Goal: Use online tool/utility: Utilize a website feature to perform a specific function

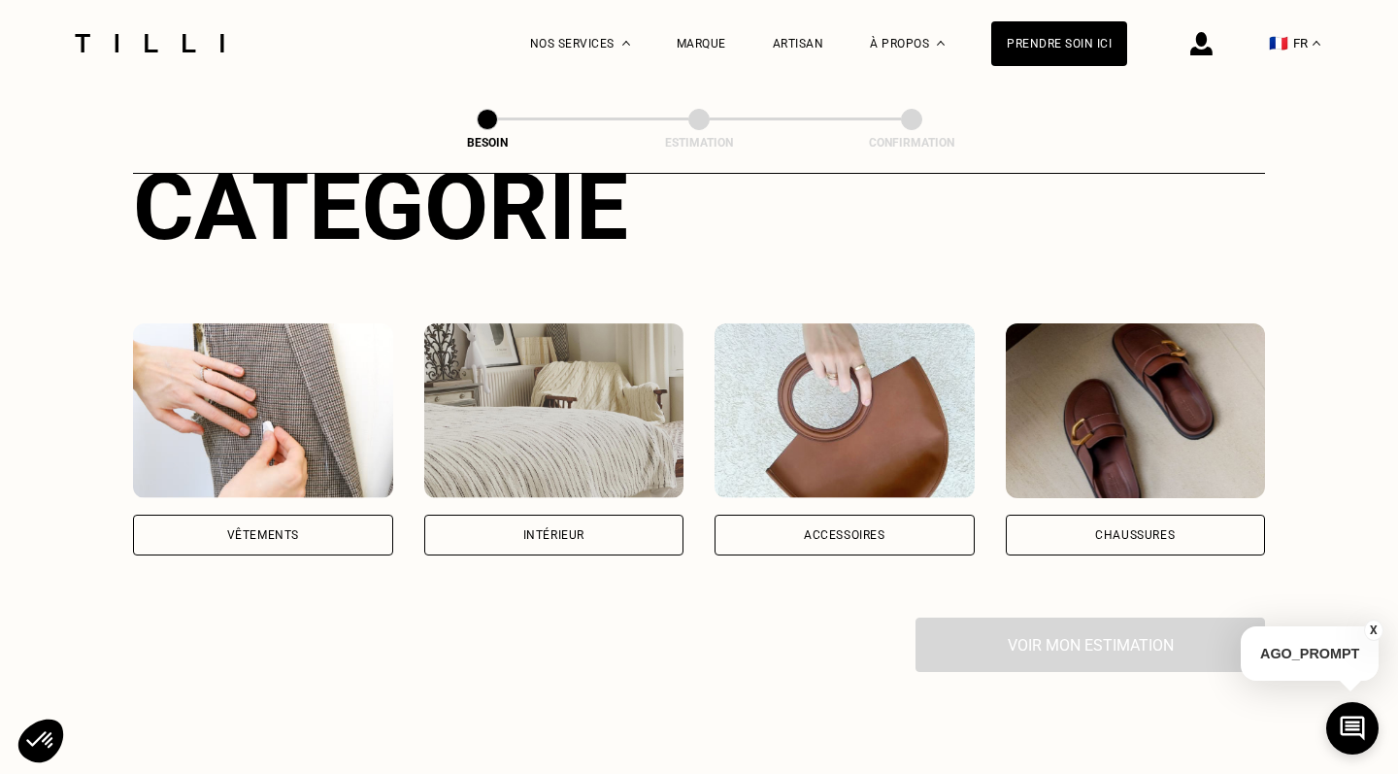
scroll to position [277, 0]
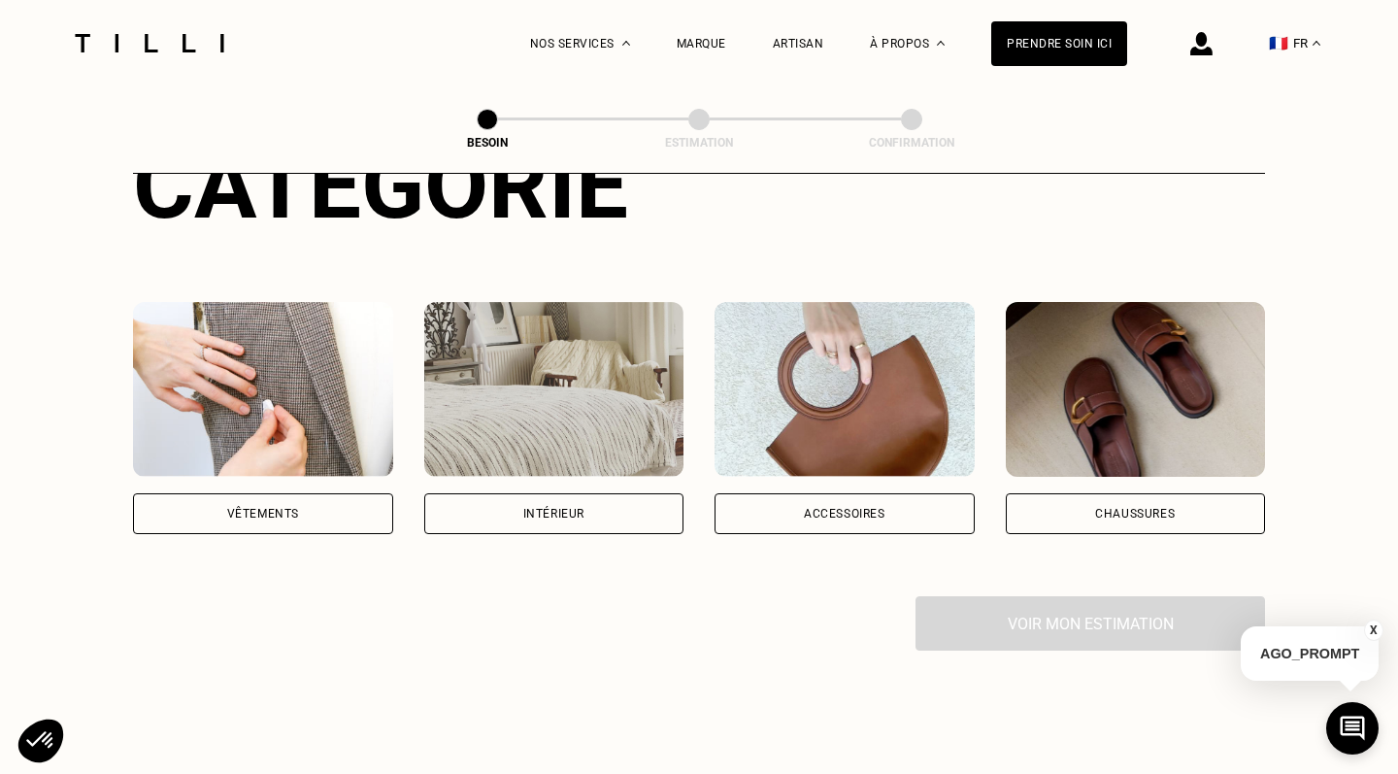
click at [356, 493] on div "Vêtements" at bounding box center [263, 513] width 260 height 41
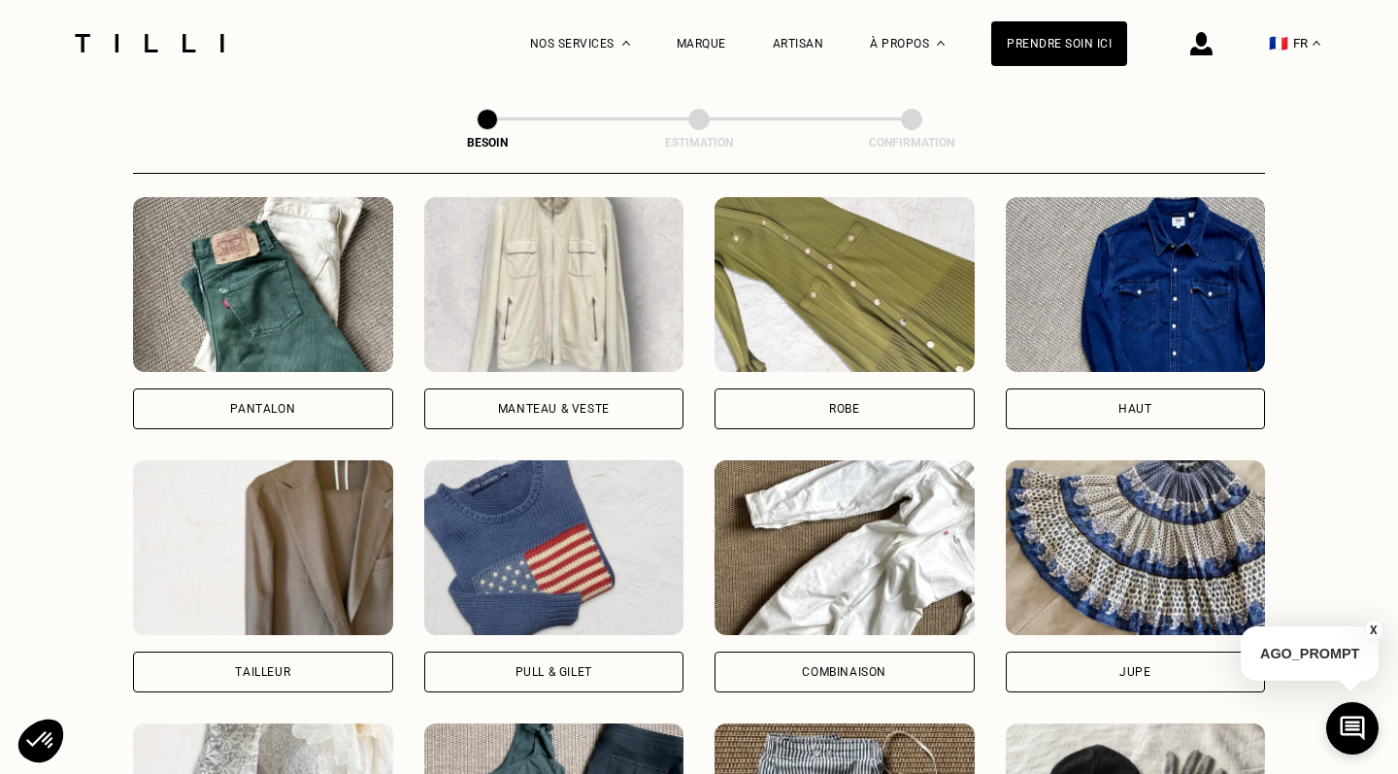
scroll to position [936, 0]
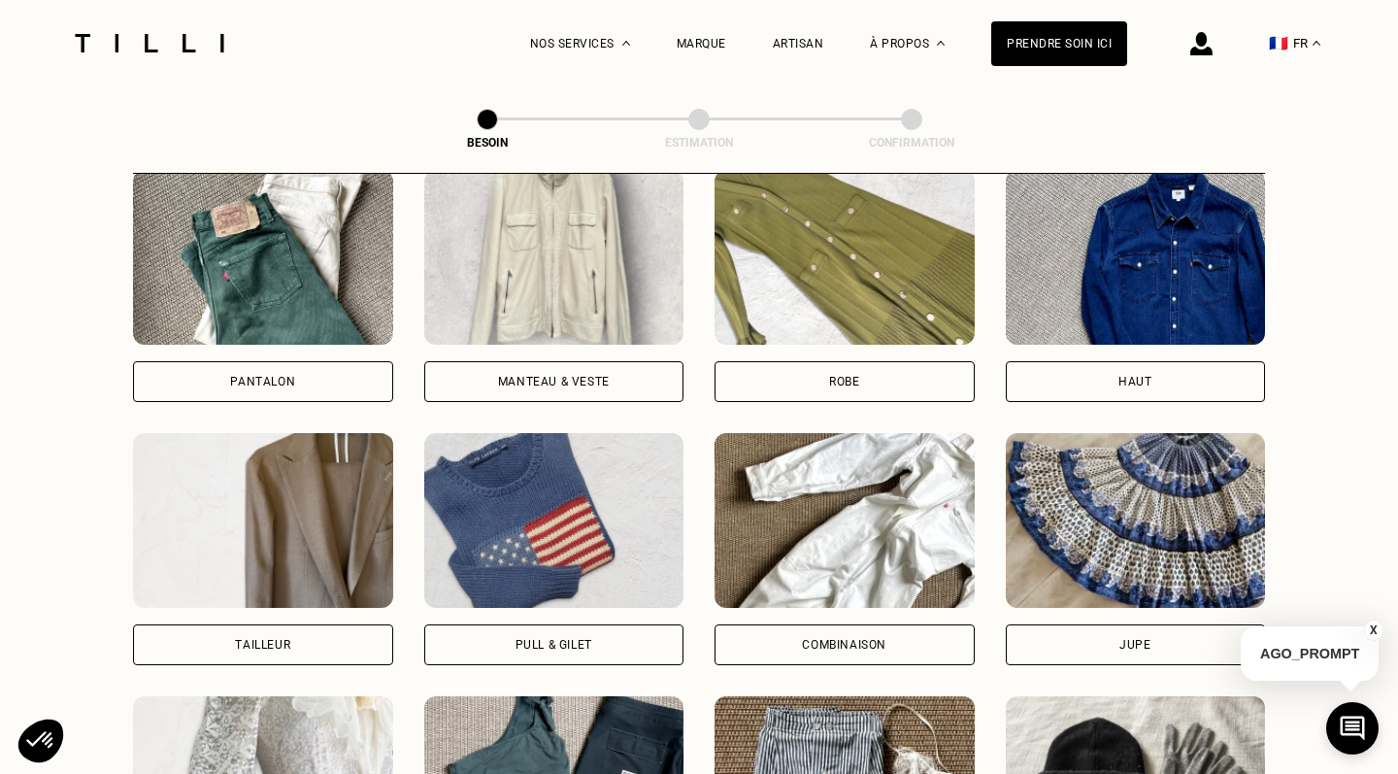
click at [494, 364] on div "Manteau & Veste" at bounding box center [554, 381] width 260 height 41
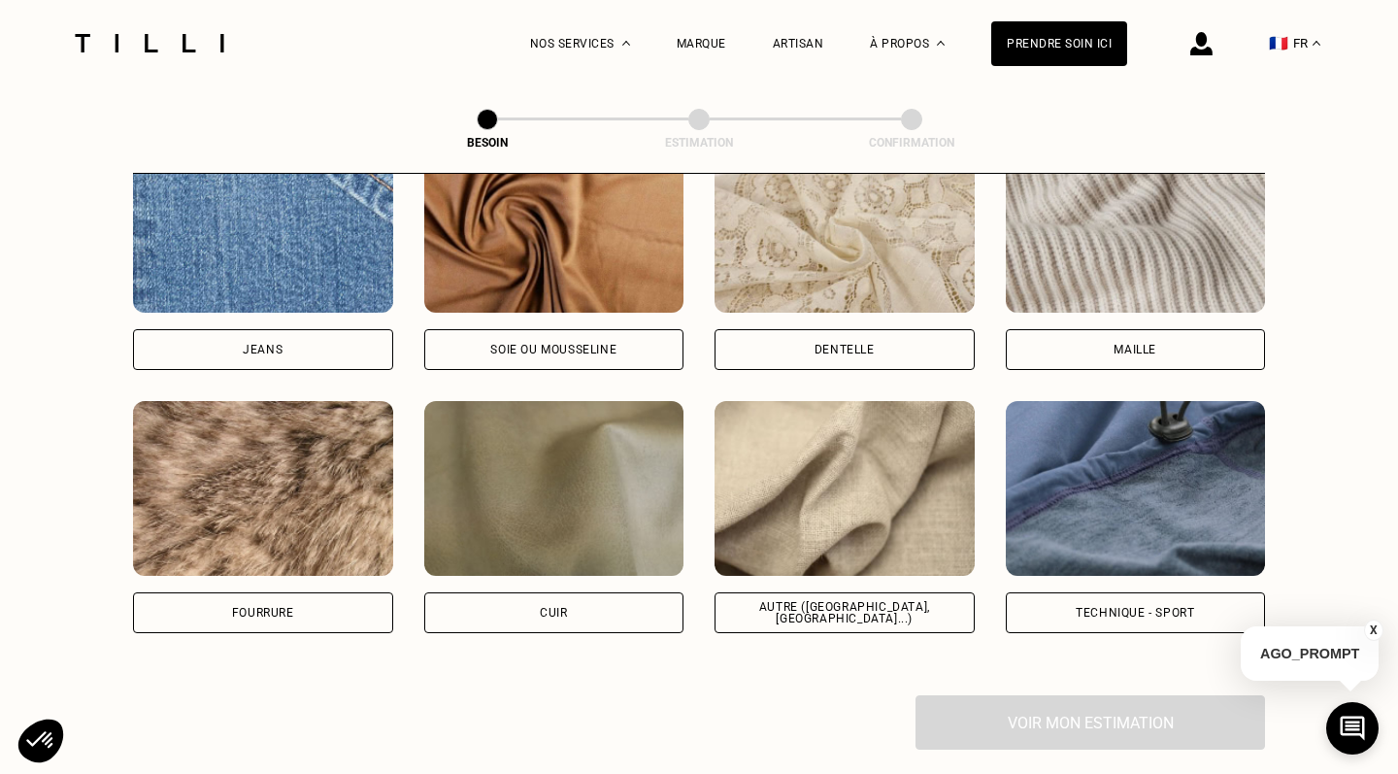
scroll to position [2140, 0]
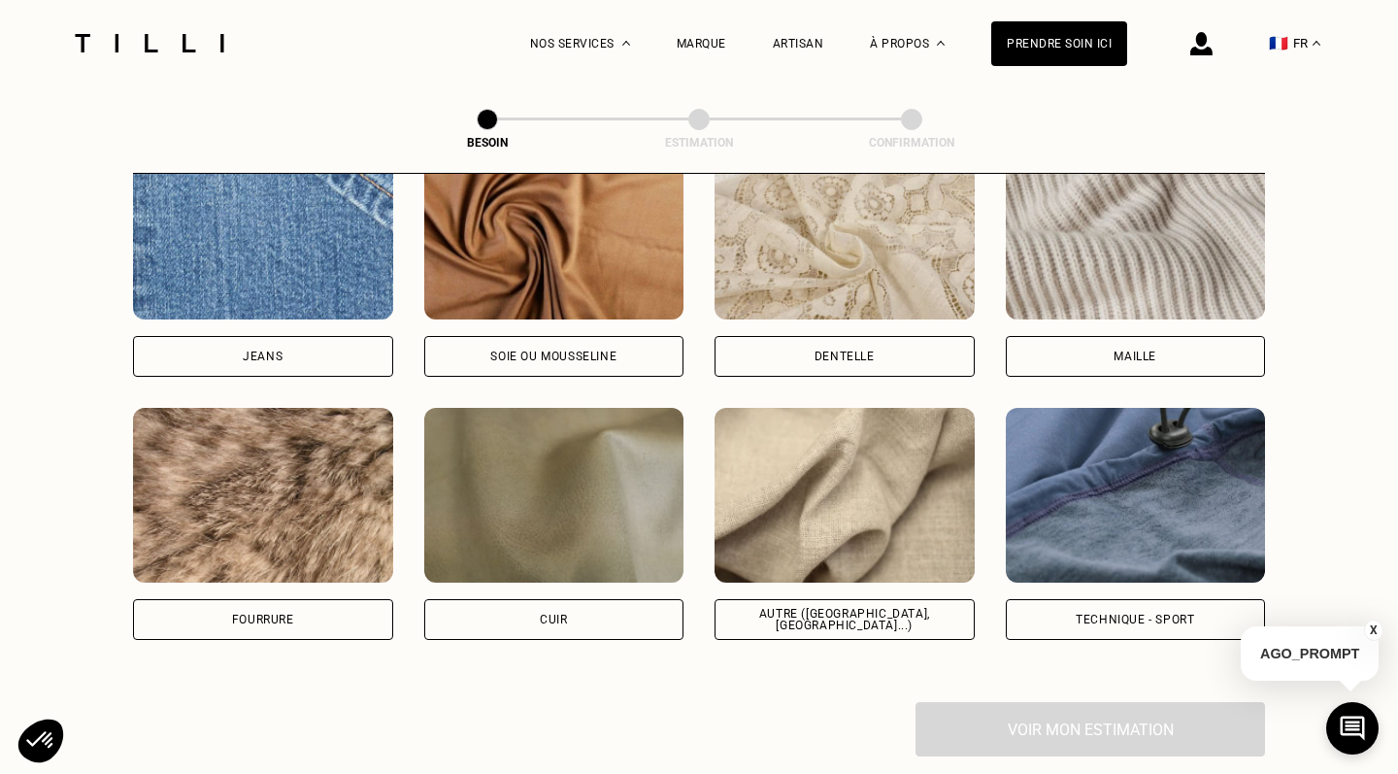
click at [857, 599] on div "Autre ([GEOGRAPHIC_DATA], [GEOGRAPHIC_DATA]...)" at bounding box center [844, 619] width 260 height 41
select select "FR"
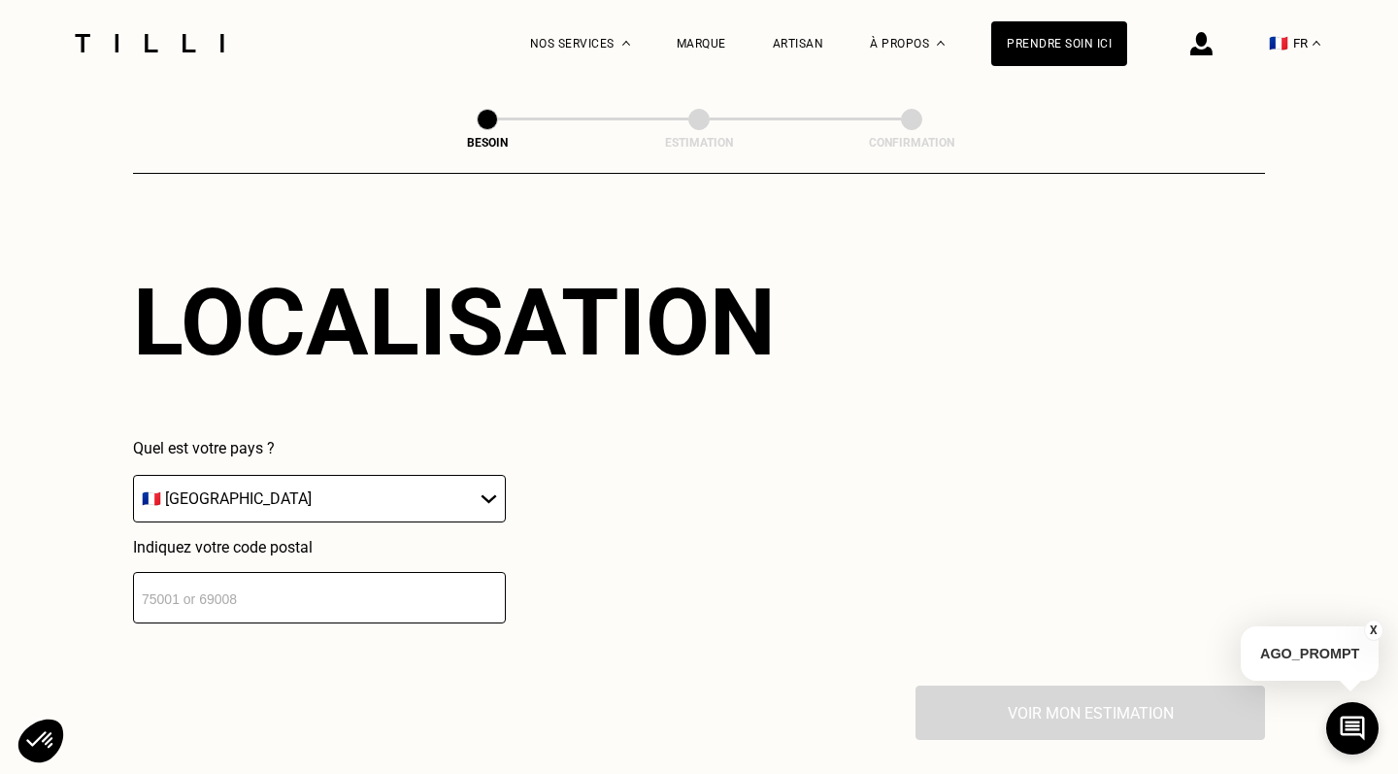
scroll to position [2612, 0]
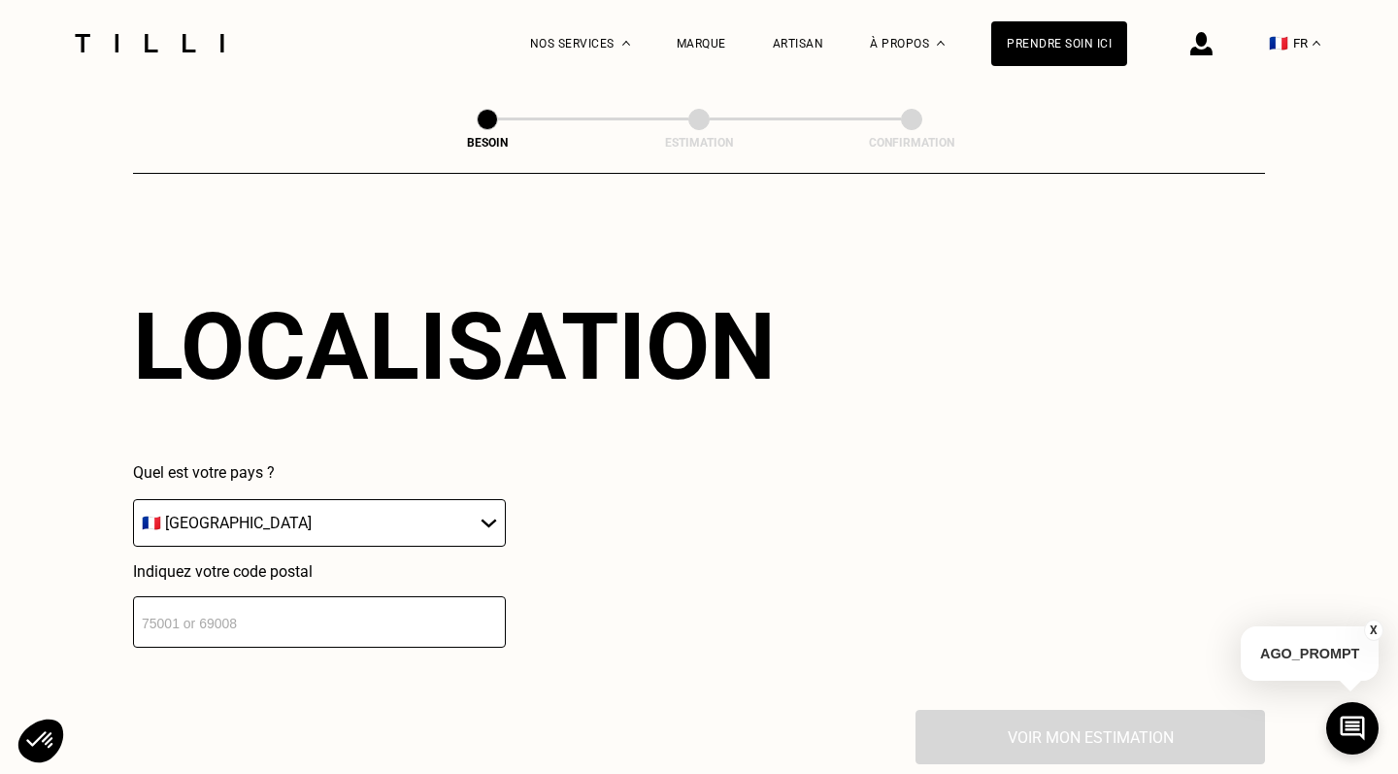
click at [442, 624] on input "number" at bounding box center [319, 621] width 373 height 51
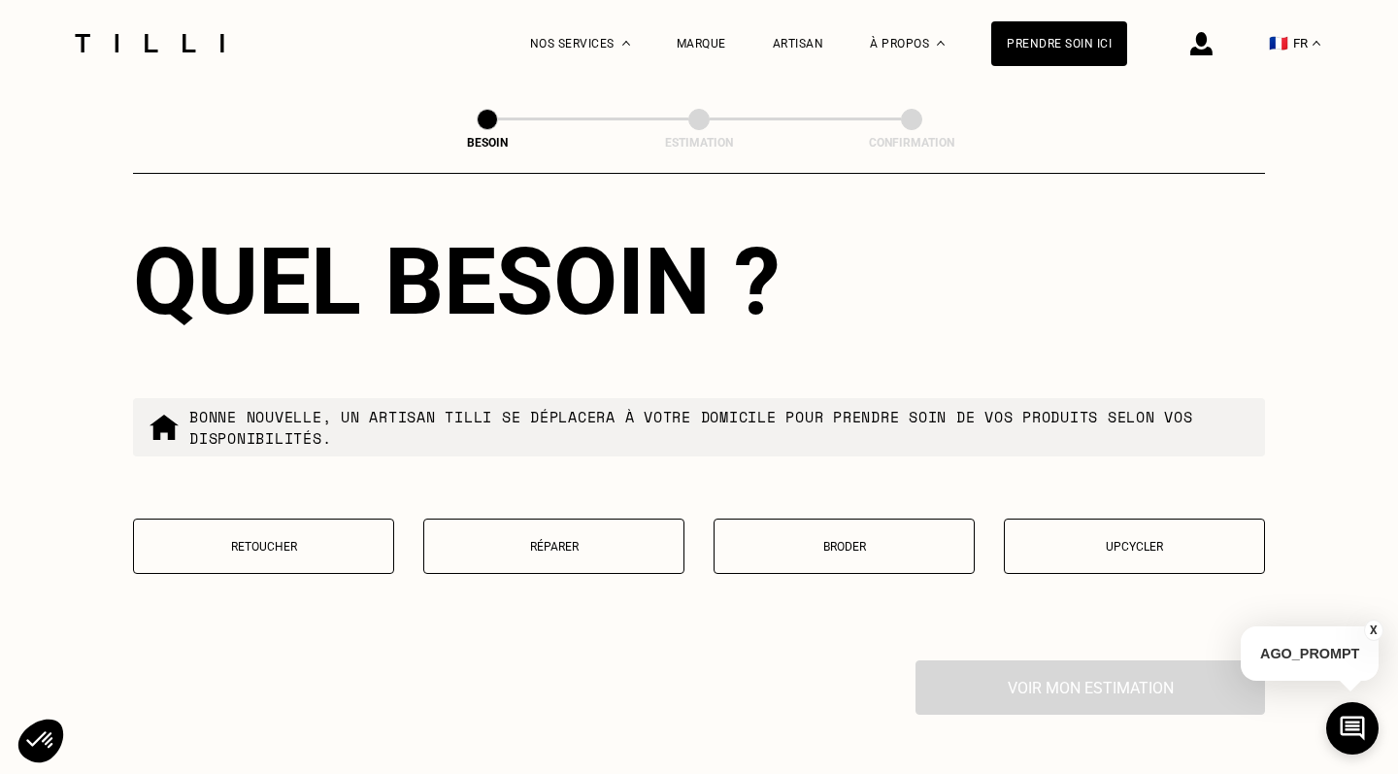
scroll to position [3153, 0]
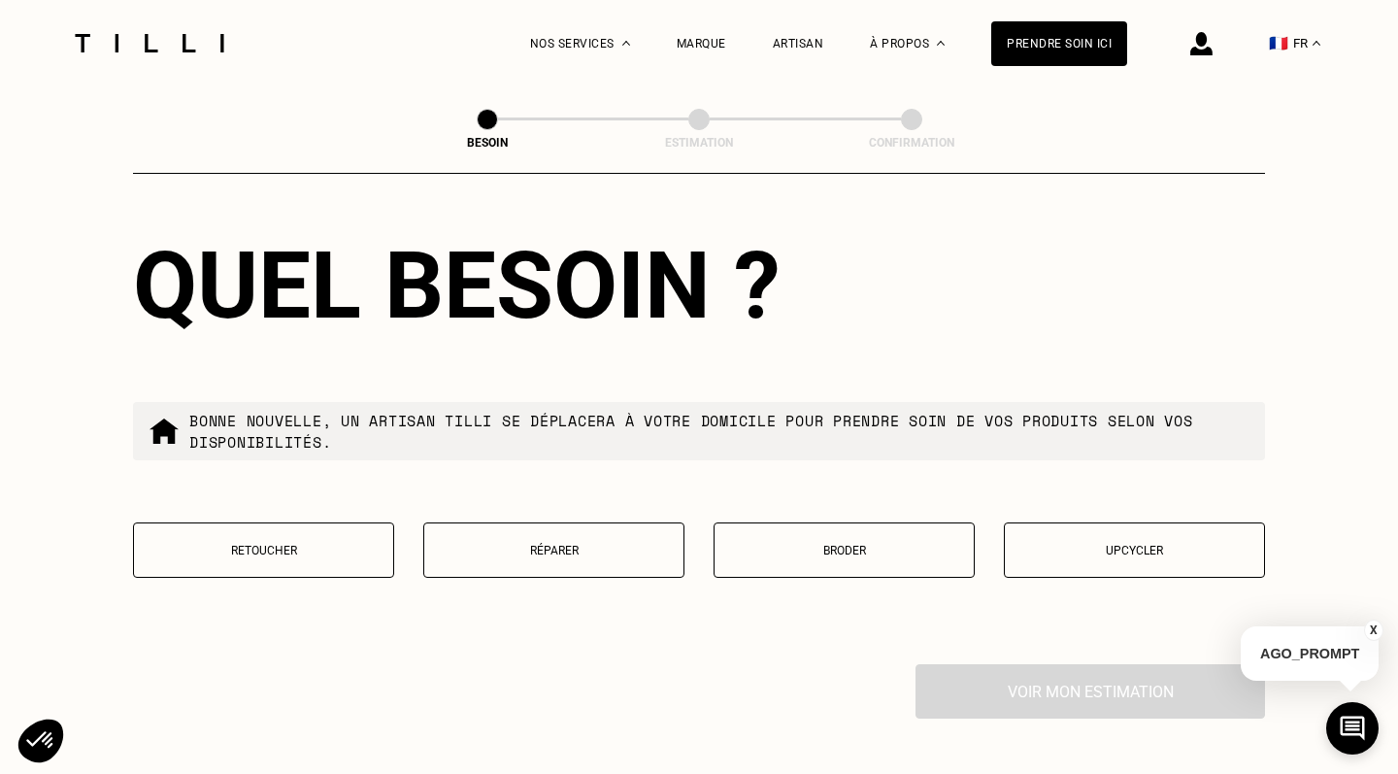
type input "75007"
click at [595, 544] on p "Réparer" at bounding box center [554, 551] width 240 height 14
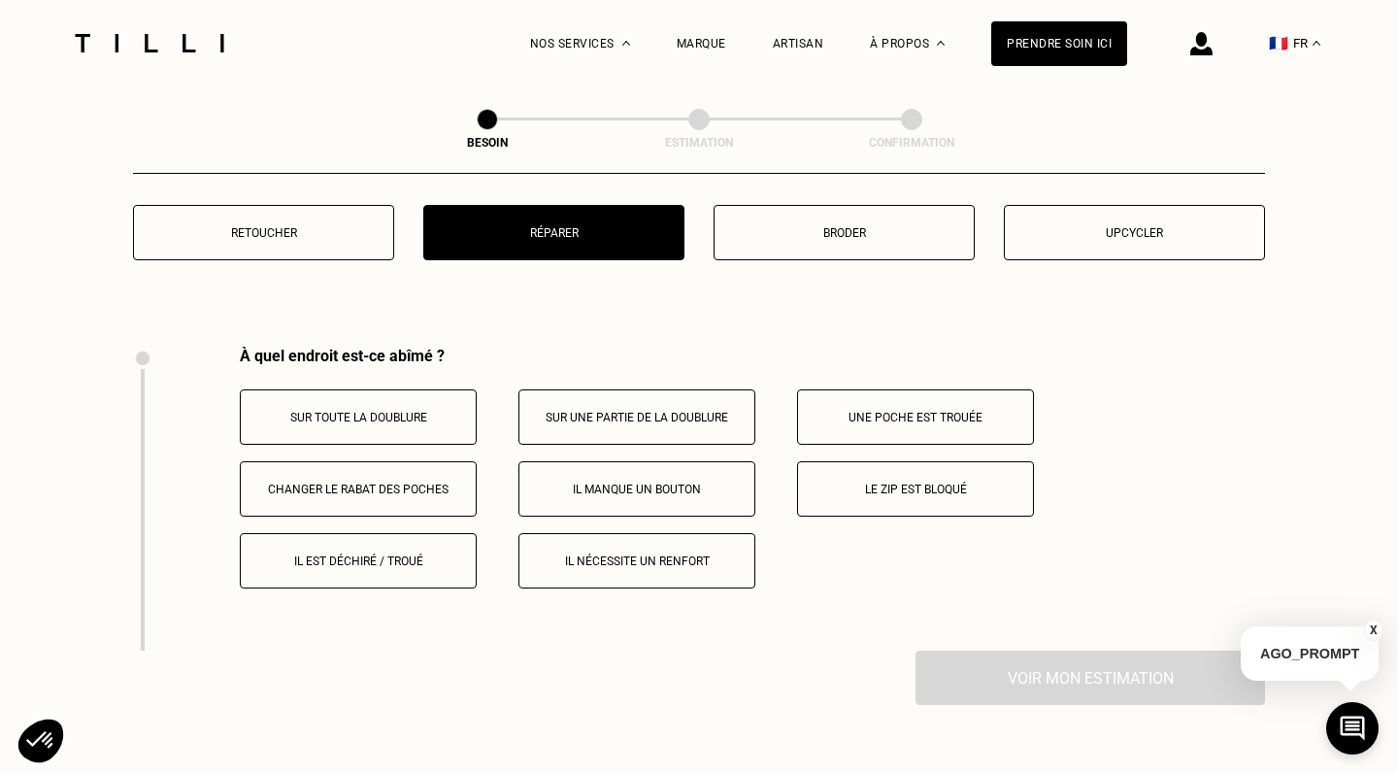
scroll to position [3558, 0]
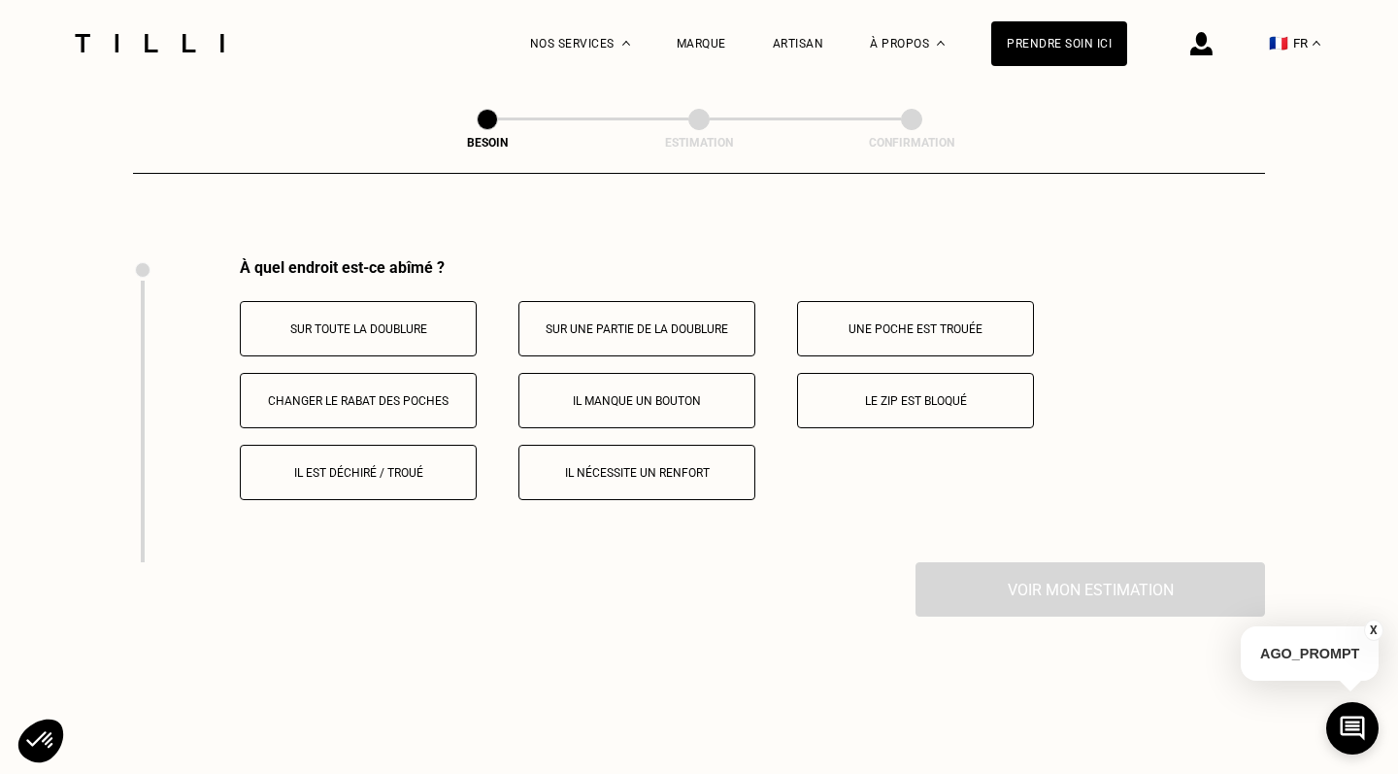
click at [424, 487] on div "À quel endroit est-ce abîmé ? Sur toute la doublure Sur une partie de la doublu…" at bounding box center [699, 410] width 1132 height 304
click at [415, 468] on button "Il est déchiré / troué" at bounding box center [358, 472] width 237 height 55
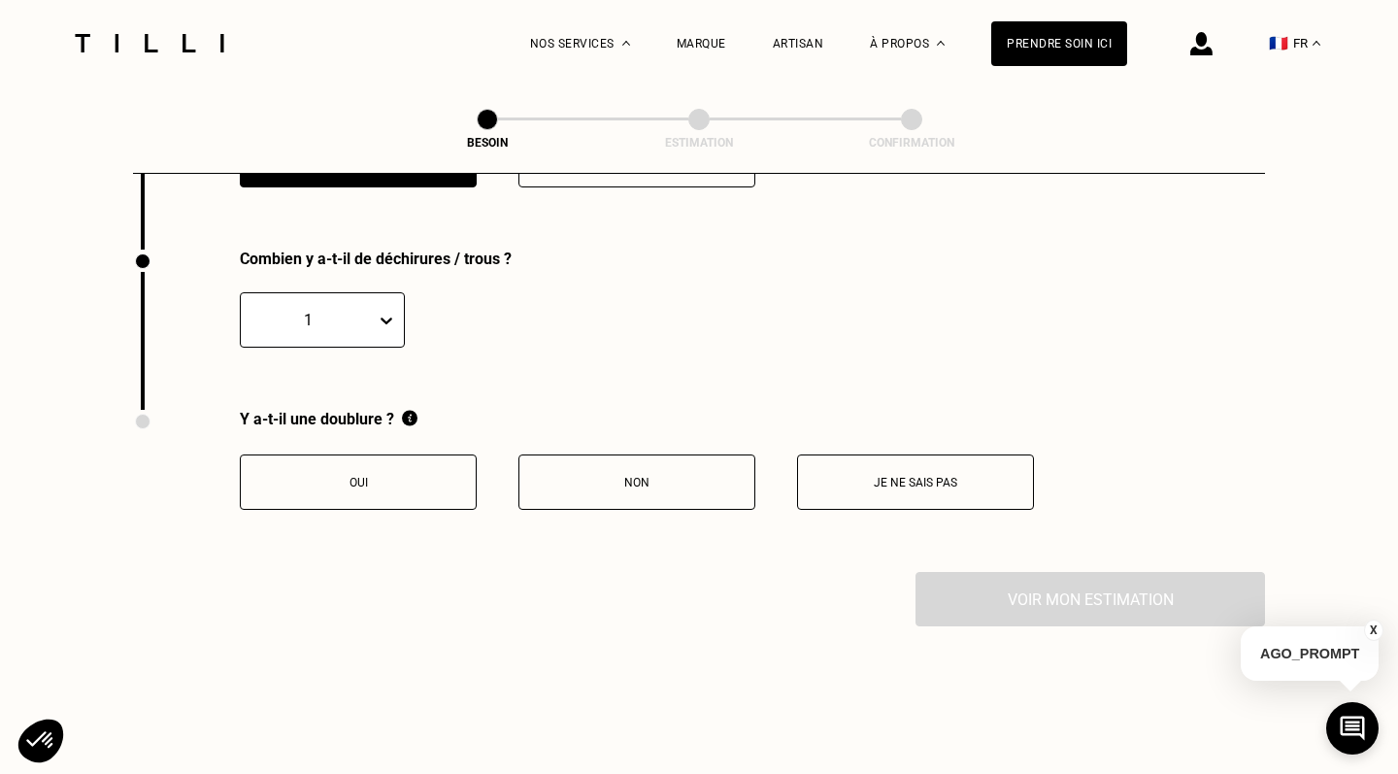
scroll to position [3731, 0]
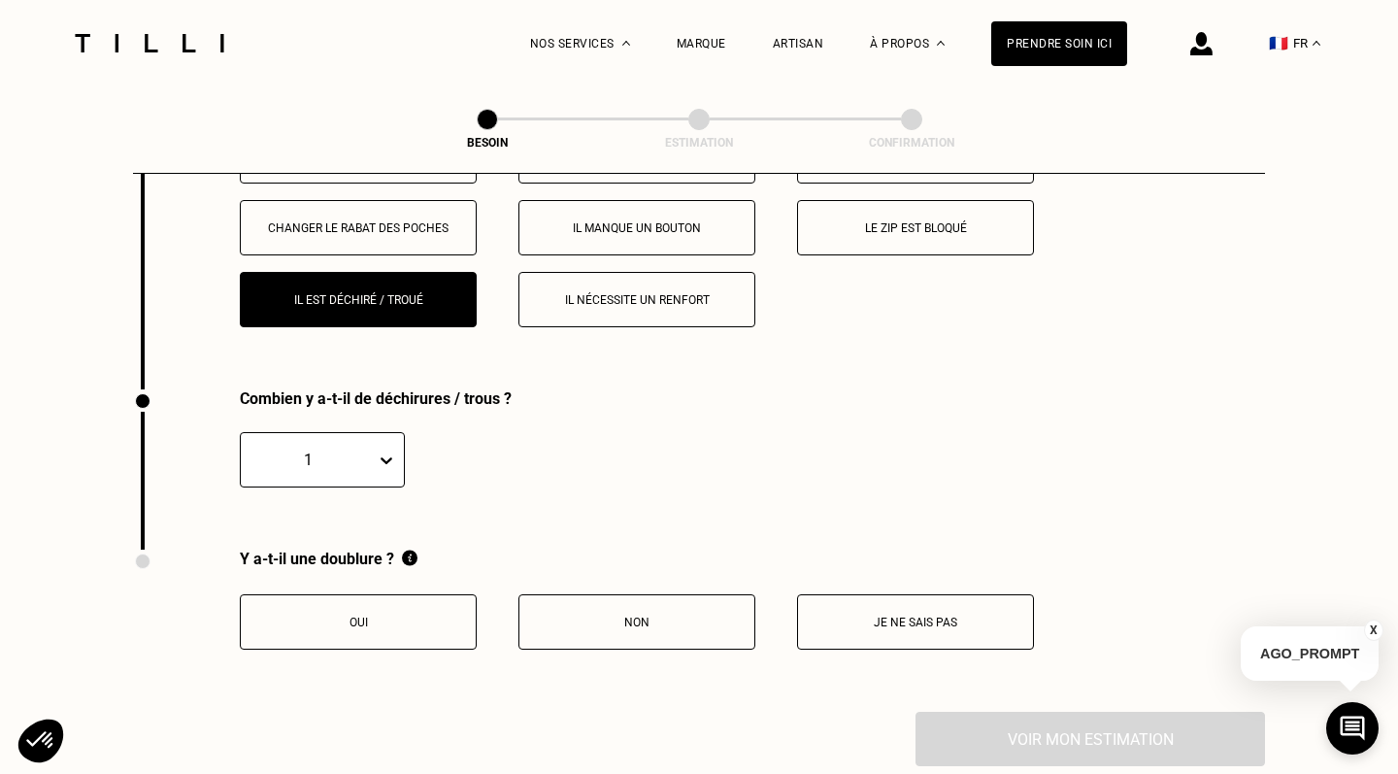
click at [399, 433] on div at bounding box center [390, 459] width 28 height 53
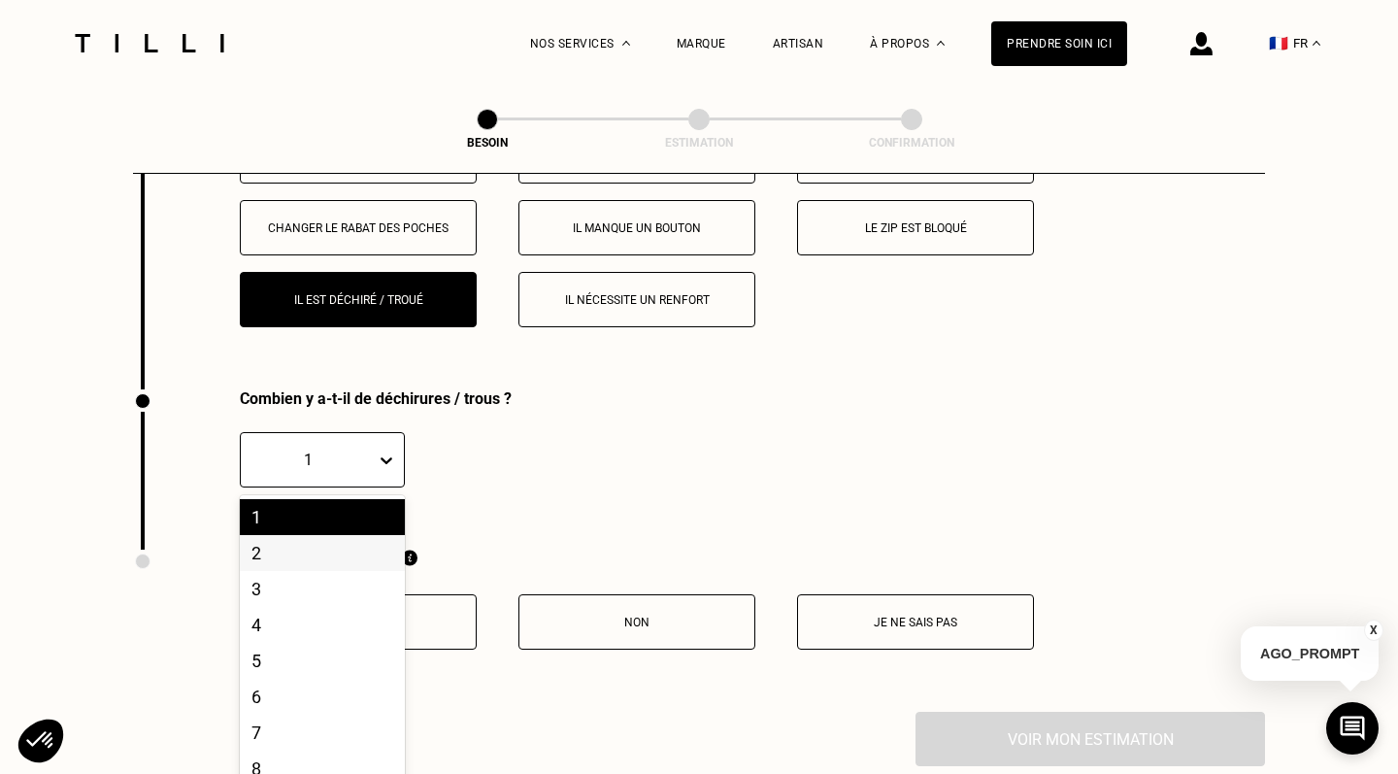
click at [352, 538] on div "2" at bounding box center [322, 553] width 165 height 36
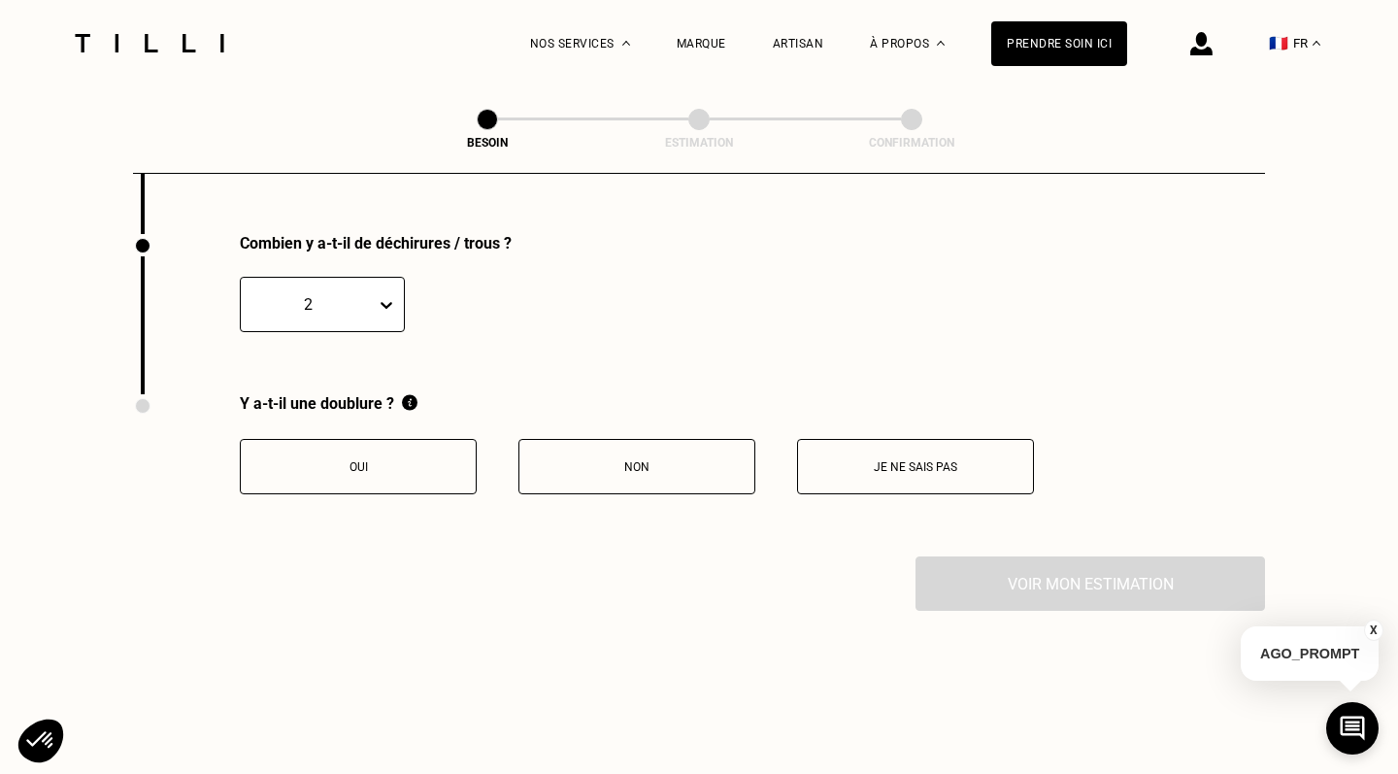
scroll to position [3888, 0]
click at [410, 459] on p "Oui" at bounding box center [357, 466] width 215 height 14
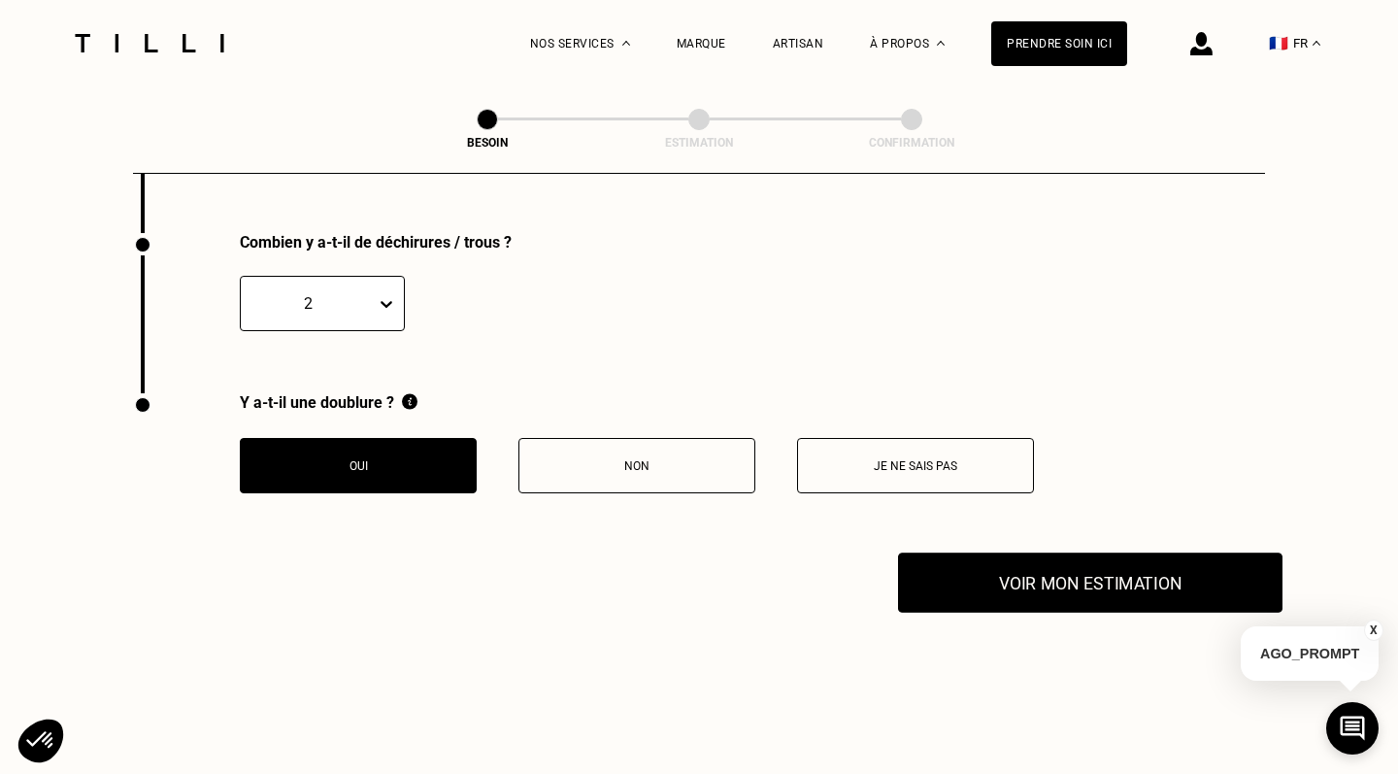
click at [956, 554] on button "Voir mon estimation" at bounding box center [1090, 582] width 384 height 60
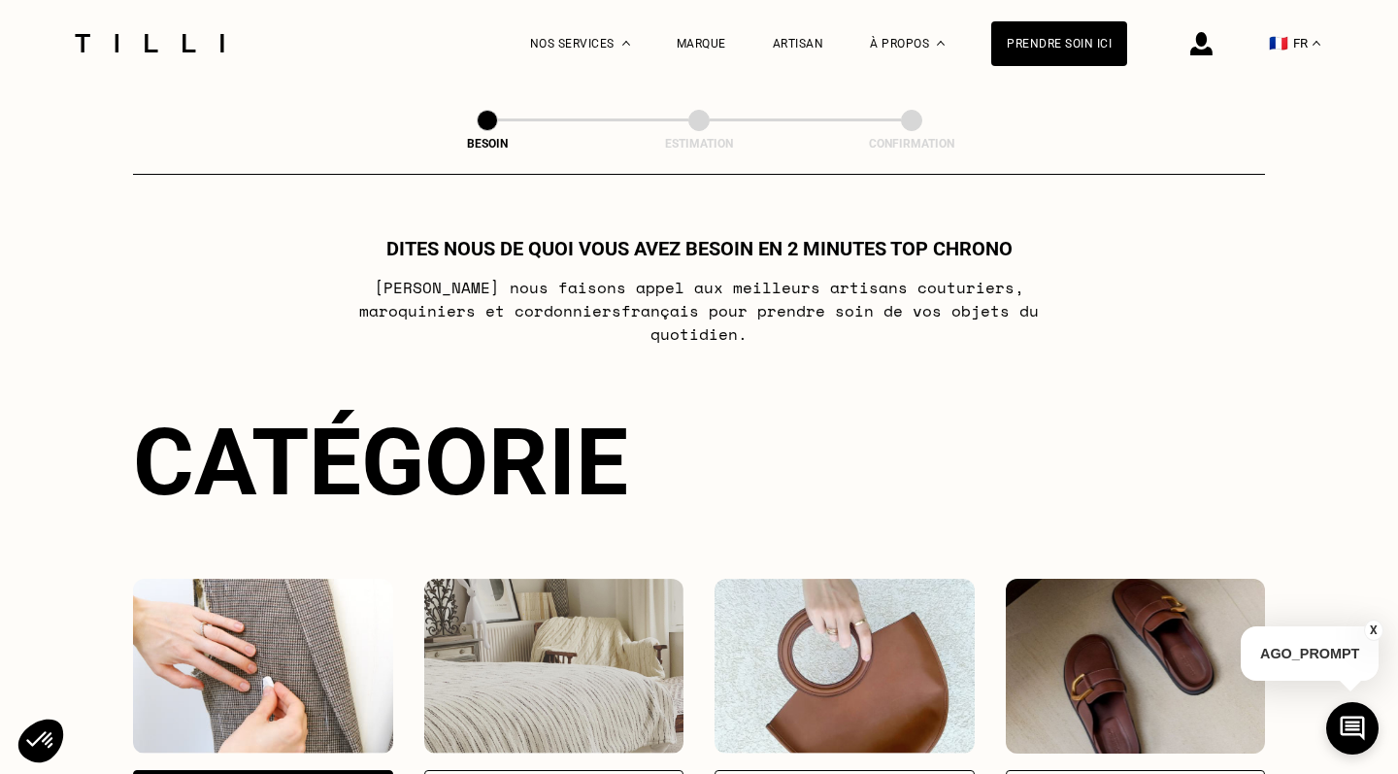
scroll to position [0, 0]
